Goal: Find contact information: Find contact information

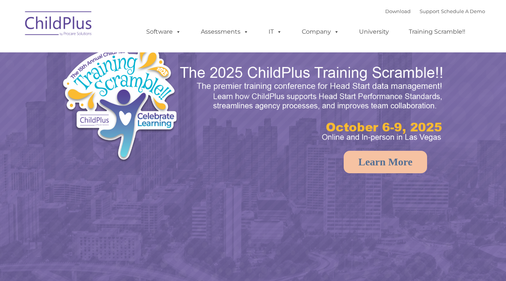
select select "MEDIUM"
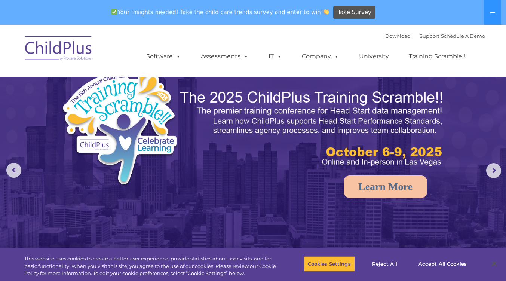
click at [394, 62] on link "University" at bounding box center [373, 56] width 45 height 15
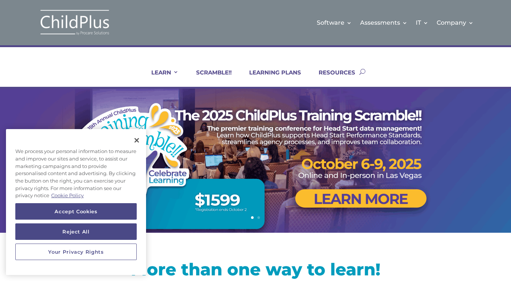
click at [471, 73] on link "Contact Us" at bounding box center [477, 75] width 75 height 12
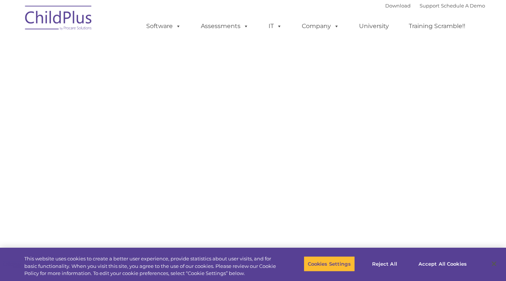
select select "MEDIUM"
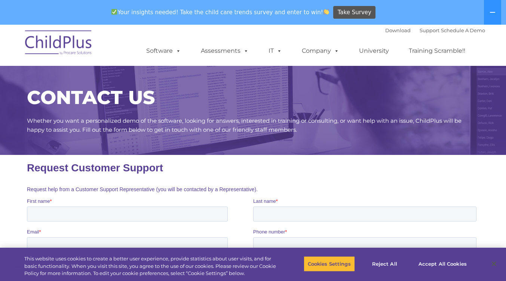
click at [415, 133] on p "Whether you want a personalized demo of the software, looking for answers, inte…" at bounding box center [253, 125] width 452 height 18
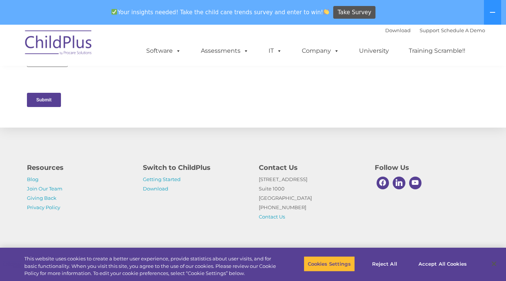
scroll to position [385, 0]
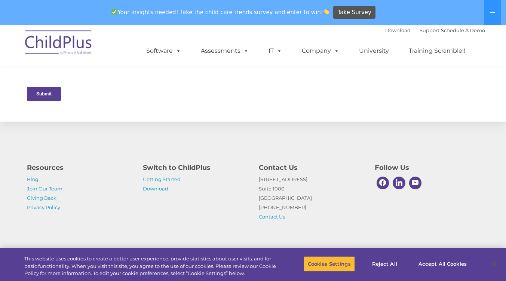
click at [265, 127] on div "Resources Blog Join Our Team Giving Back Privacy Policy Switch to ChildPlus Get…" at bounding box center [253, 186] width 506 height 130
click at [229, 90] on div "Submit" at bounding box center [253, 93] width 452 height 27
